Goal: Find specific page/section: Find specific page/section

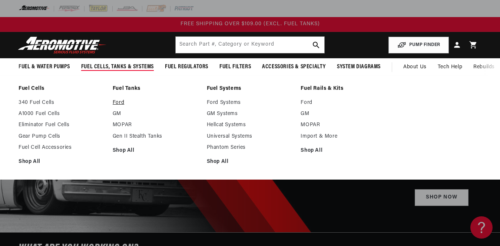
click at [120, 101] on link "Ford" at bounding box center [156, 102] width 87 height 7
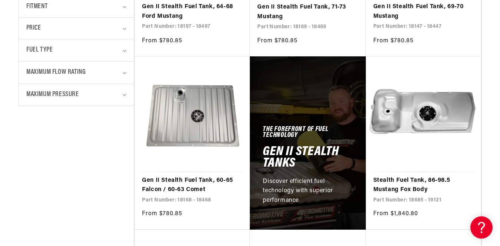
scroll to position [351, 0]
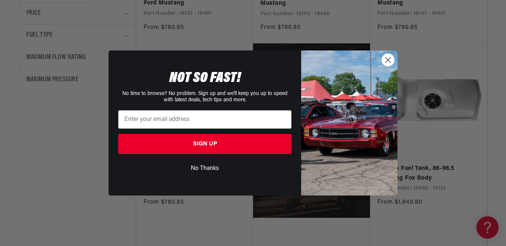
click at [389, 61] on icon "Close dialog" at bounding box center [388, 59] width 5 height 5
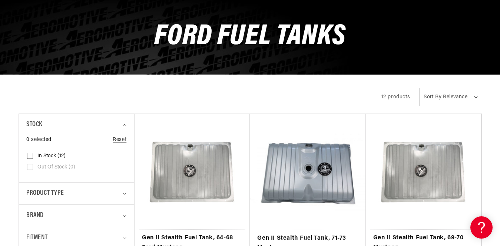
scroll to position [0, 0]
